Goal: Check status: Check status

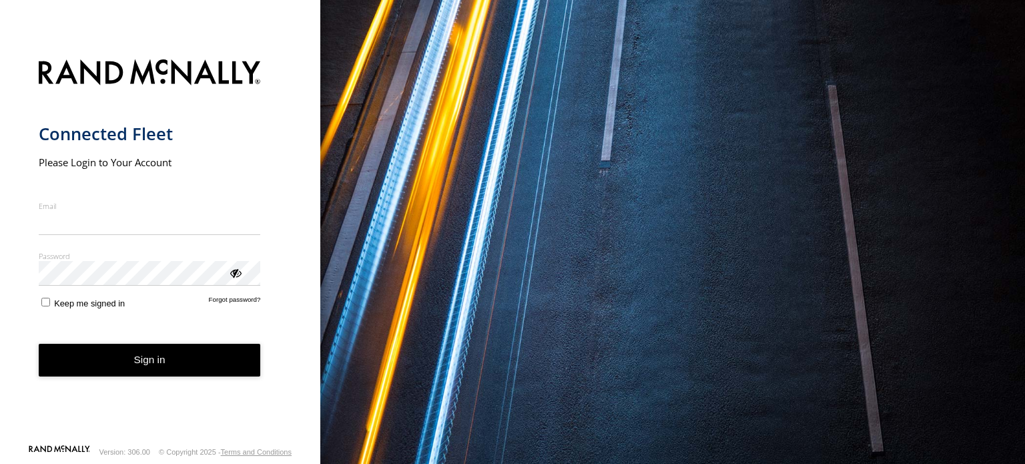
type input "**********"
click at [232, 374] on button "Sign in" at bounding box center [150, 360] width 222 height 33
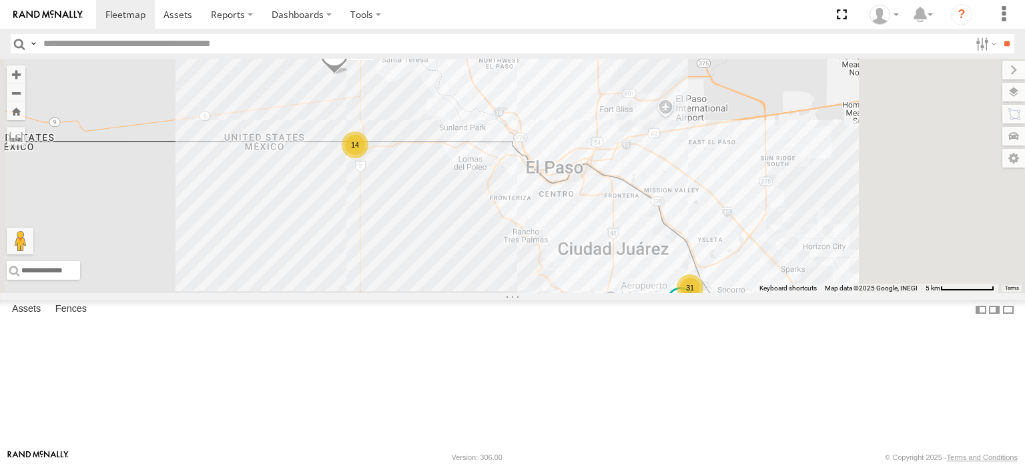
click at [0, 0] on div "C6786 FOXCONN" at bounding box center [0, 0] width 0 height 0
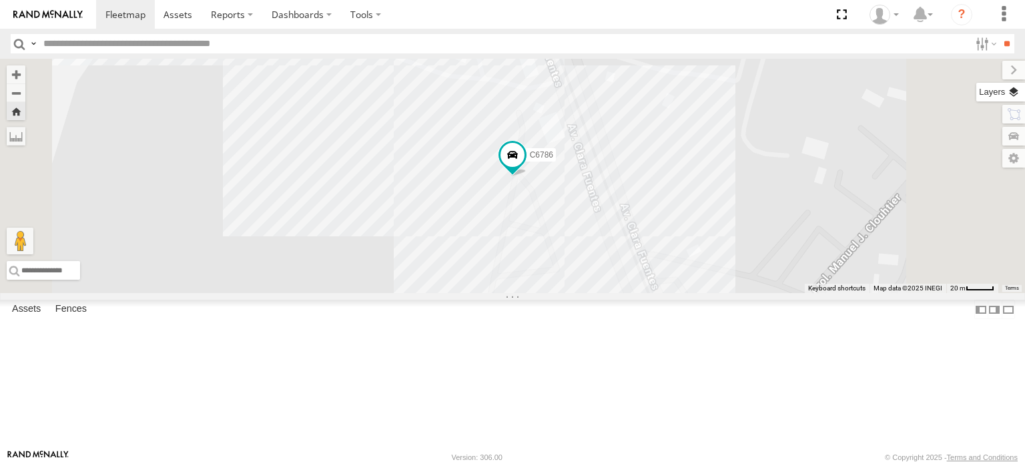
click at [1016, 91] on label at bounding box center [1000, 92] width 49 height 19
click at [0, 0] on span "Overlays" at bounding box center [0, 0] width 0 height 0
click at [0, 0] on div "Overlays" at bounding box center [0, 0] width 0 height 0
click at [0, 0] on span "Basemaps" at bounding box center [0, 0] width 0 height 0
click at [0, 0] on label "Satellite + Roadmap" at bounding box center [0, 0] width 0 height 0
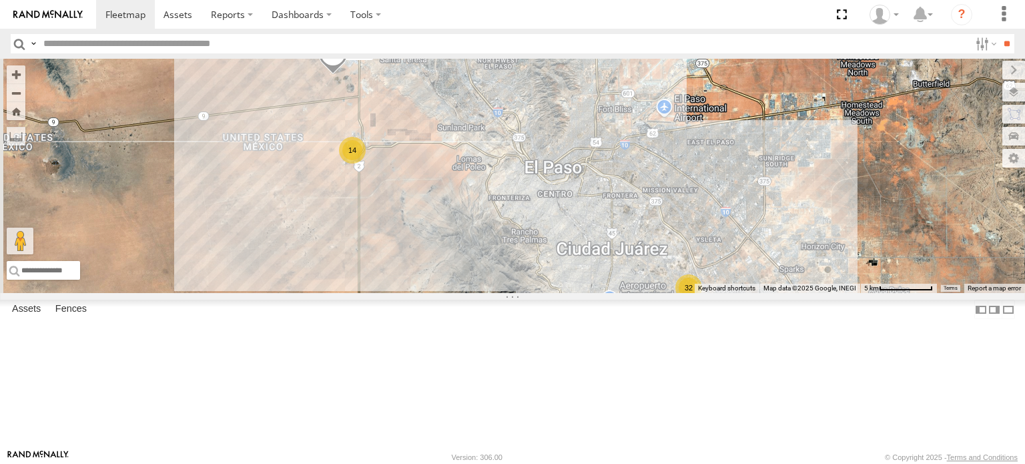
click at [0, 0] on div "C6786 FOXCONN" at bounding box center [0, 0] width 0 height 0
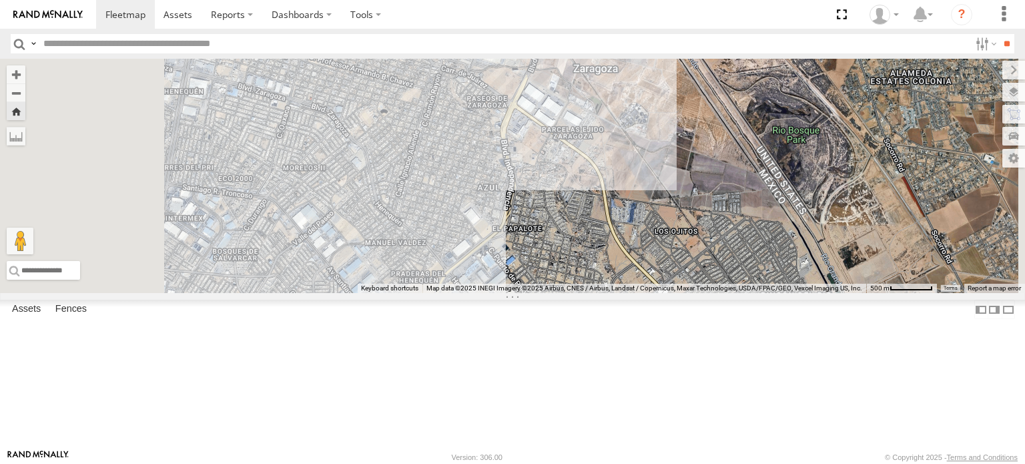
click at [0, 0] on div "FOXCONN" at bounding box center [0, 0] width 0 height 0
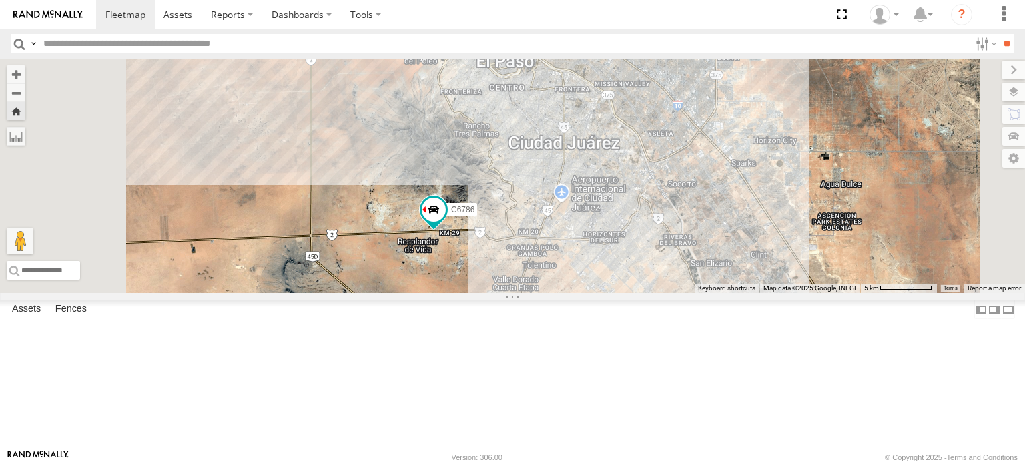
drag, startPoint x: 448, startPoint y: 248, endPoint x: 554, endPoint y: 329, distance: 133.3
click at [554, 293] on div "C6786" at bounding box center [512, 176] width 1025 height 234
